Goal: Find specific page/section: Find specific page/section

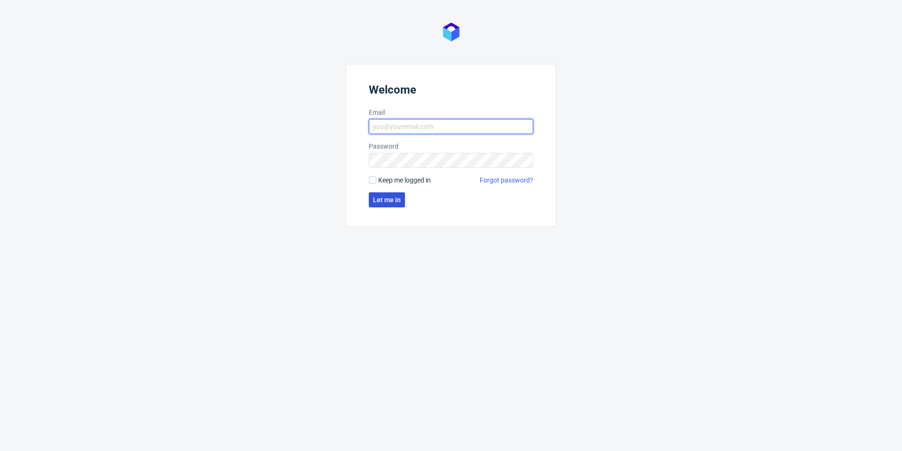
type input "[PERSON_NAME][EMAIL_ADDRESS][PERSON_NAME][DOMAIN_NAME]"
click at [397, 196] on span "Let me in" at bounding box center [387, 199] width 28 height 7
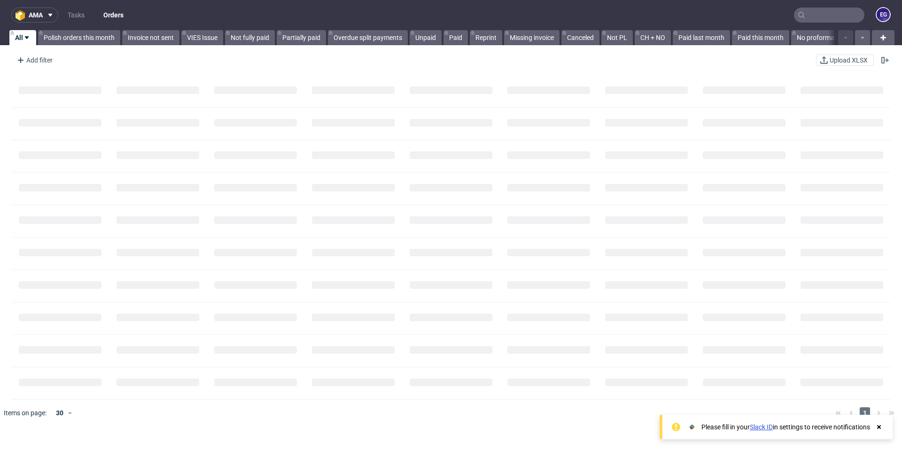
click at [808, 17] on input "text" at bounding box center [829, 15] width 70 height 15
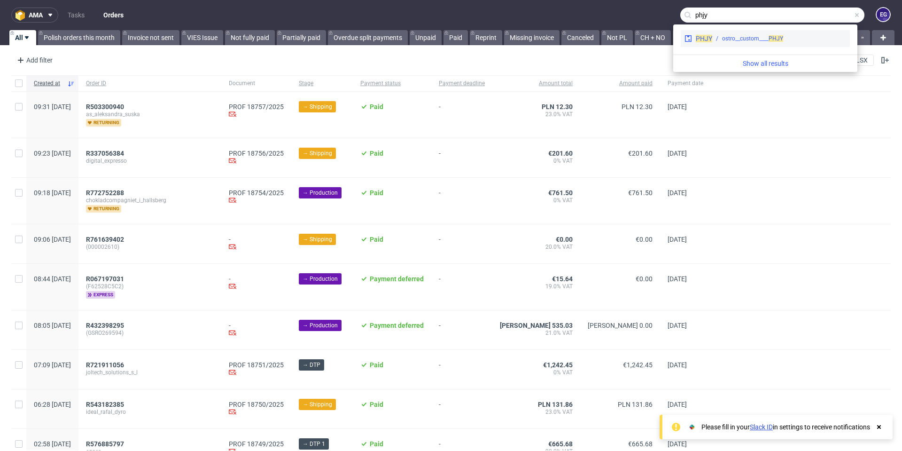
type input "phjy"
click at [757, 39] on div "ostro__custom____ PHJY" at bounding box center [752, 38] width 61 height 8
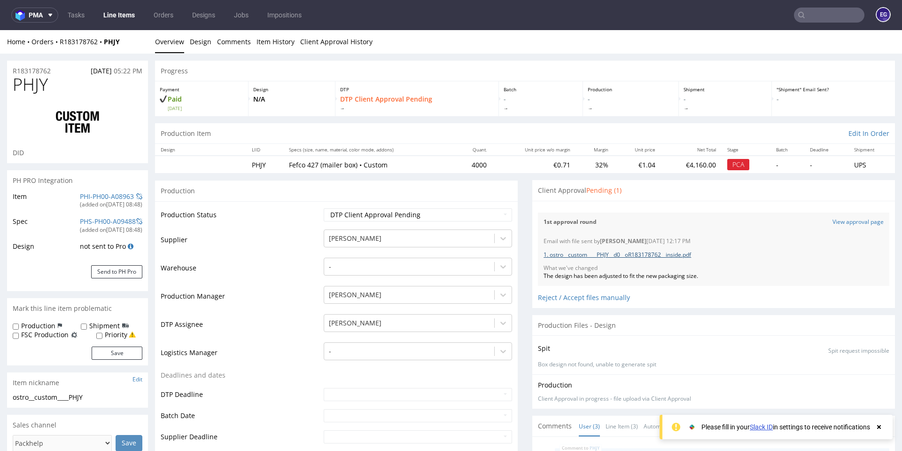
click at [641, 253] on link "1. ostro__custom____PHJY__d0__oR183178762__inside.pdf" at bounding box center [618, 254] width 148 height 8
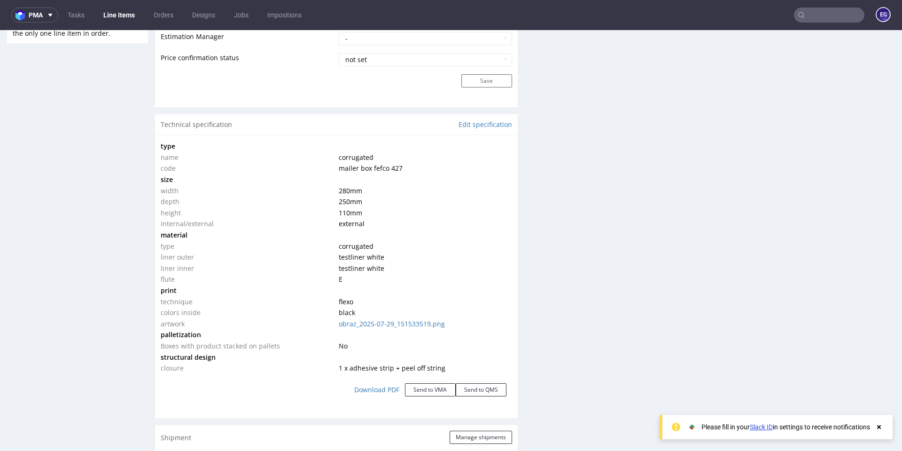
scroll to position [893, 0]
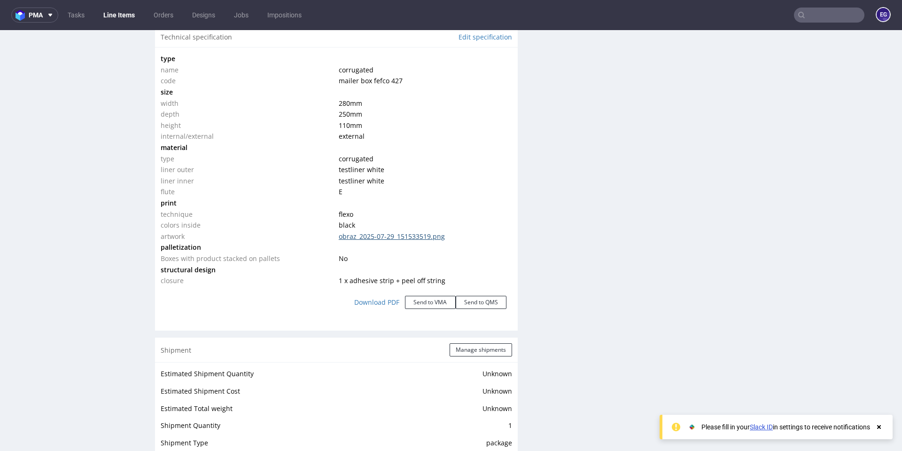
click at [420, 239] on link "obraz_2025-07-29_151533519.png" at bounding box center [392, 236] width 106 height 9
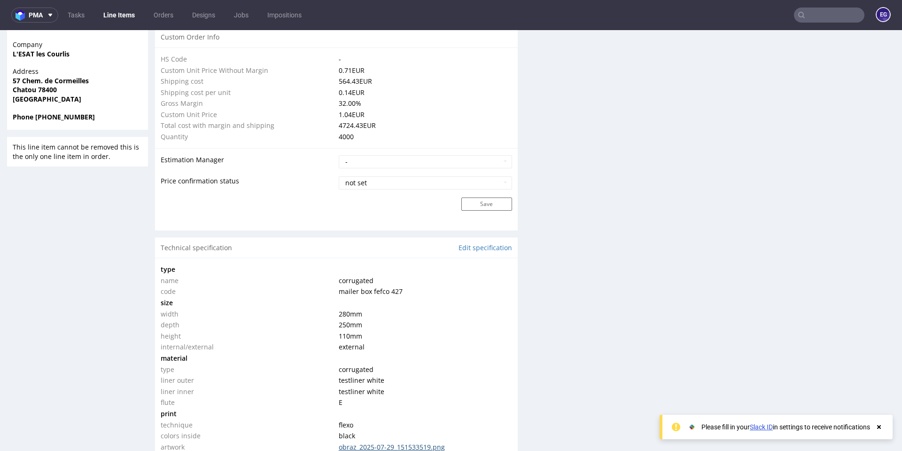
scroll to position [799, 0]
